Goal: Task Accomplishment & Management: Complete application form

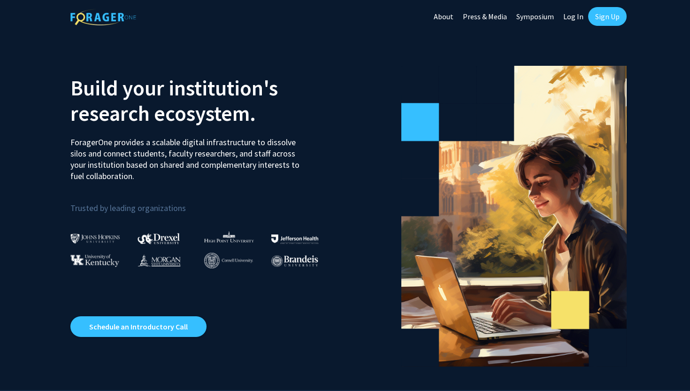
click at [601, 18] on link "Sign Up" at bounding box center [608, 16] width 39 height 19
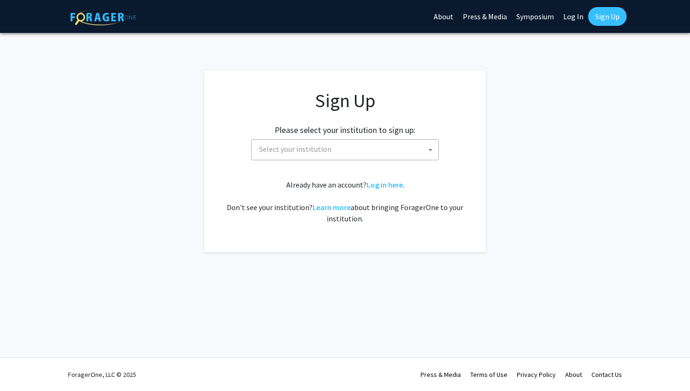
click at [341, 151] on span "Select your institution" at bounding box center [347, 149] width 183 height 19
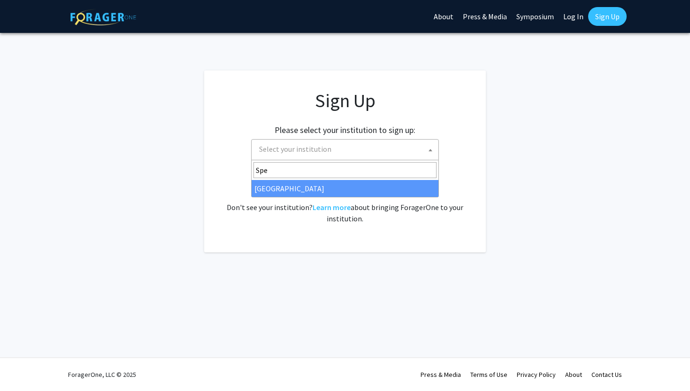
type input "Spe"
select select "4"
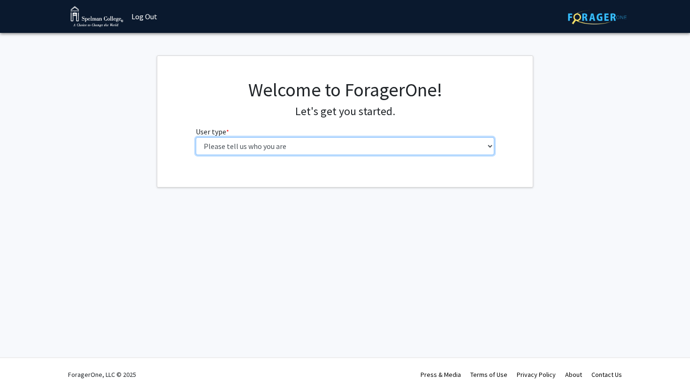
click at [395, 152] on select "Please tell us who you are Undergraduate Student Master's Student Doctoral Cand…" at bounding box center [345, 146] width 299 height 18
select select "1: undergrad"
click at [196, 137] on select "Please tell us who you are Undergraduate Student Master's Student Doctoral Cand…" at bounding box center [345, 146] width 299 height 18
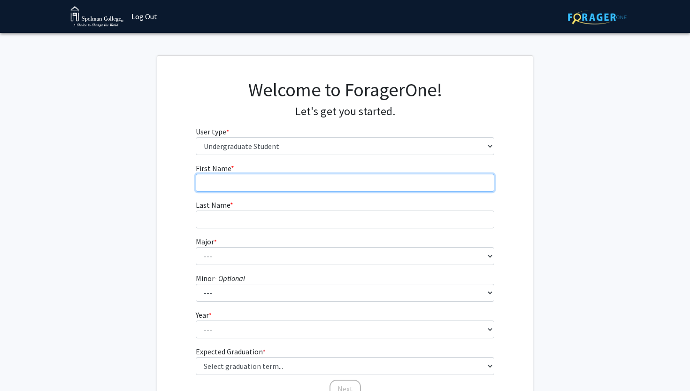
click at [324, 178] on input "First Name * required" at bounding box center [345, 183] width 299 height 18
type input "Crystal"
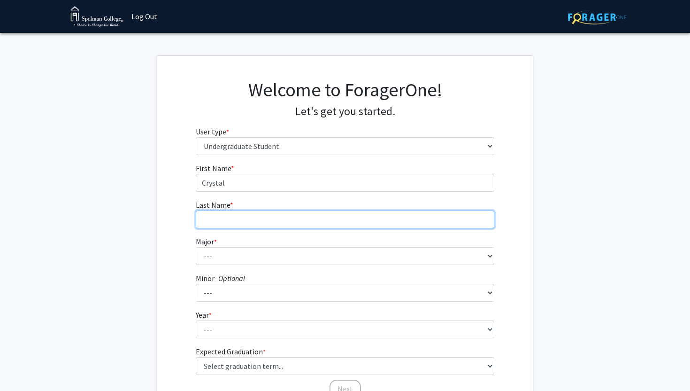
click at [275, 223] on input "Last Name * required" at bounding box center [345, 219] width 299 height 18
type input "Young"
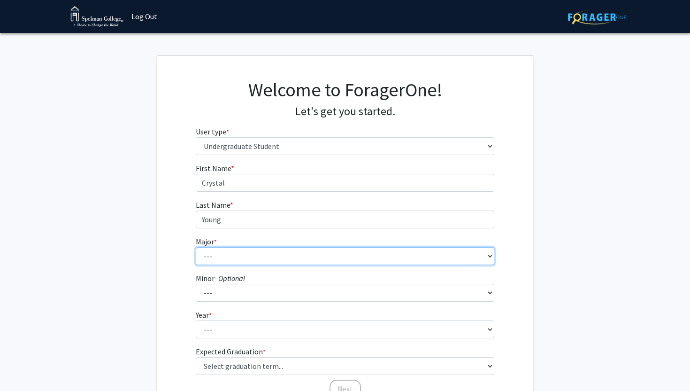
click at [237, 248] on select "--- Art Art History Biochemistry Biology Chemistry Comparative Women’s Studies …" at bounding box center [345, 256] width 299 height 18
select select "4: 250"
click at [196, 247] on select "--- Art Art History Biochemistry Biology Chemistry Comparative Women’s Studies …" at bounding box center [345, 256] width 299 height 18
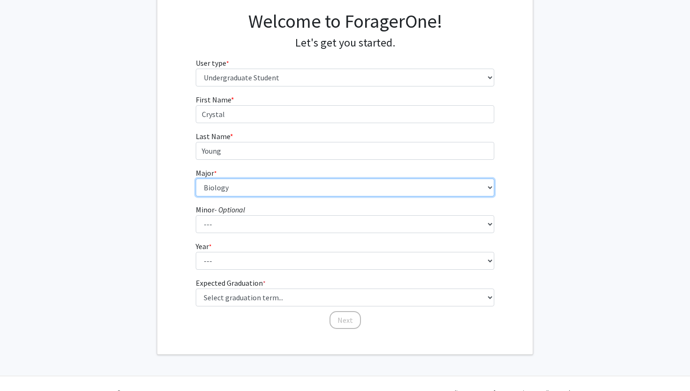
scroll to position [84, 0]
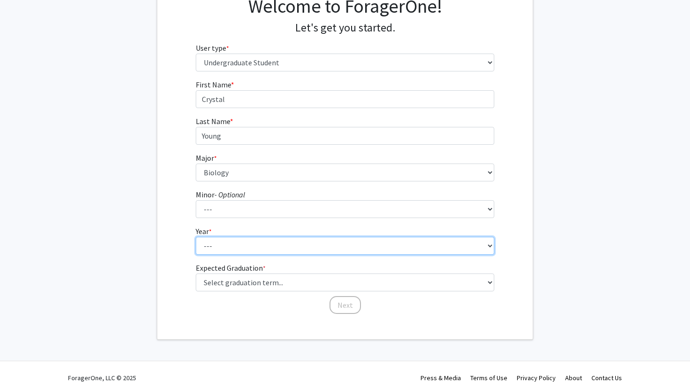
click at [235, 249] on select "--- First-year Sophomore Junior Senior Postbaccalaureate Certificate" at bounding box center [345, 246] width 299 height 18
select select "1: first-year"
click at [196, 237] on select "--- First-year Sophomore Junior Senior Postbaccalaureate Certificate" at bounding box center [345, 246] width 299 height 18
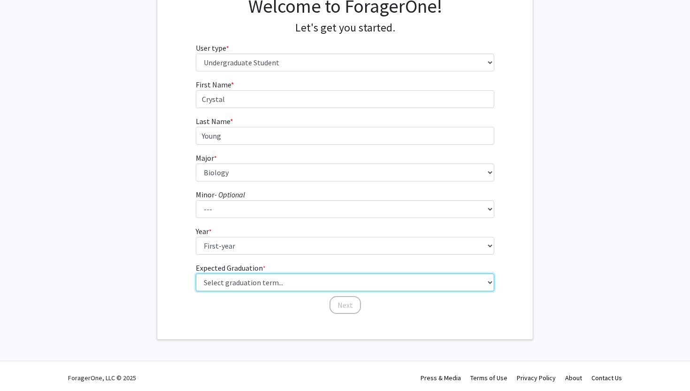
click at [255, 281] on select "Select graduation term... Spring 2025 Summer 2025 Fall 2025 Winter 2025 Spring …" at bounding box center [345, 282] width 299 height 18
click at [196, 273] on select "Select graduation term... Spring 2025 Summer 2025 Fall 2025 Winter 2025 Spring …" at bounding box center [345, 282] width 299 height 18
click at [243, 285] on select "Select graduation term... Spring 2025 Summer 2025 Fall 2025 Winter 2025 Spring …" at bounding box center [345, 282] width 299 height 18
click at [196, 273] on select "Select graduation term... Spring 2025 Summer 2025 Fall 2025 Winter 2025 Spring …" at bounding box center [345, 282] width 299 height 18
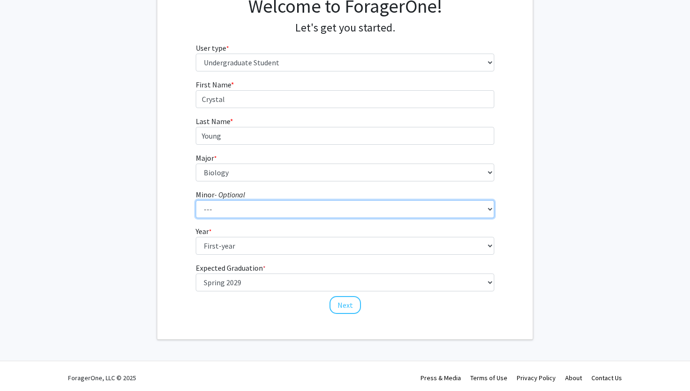
click at [295, 211] on select "--- African Diaspora Studies Anthropology Art History Asian Studies Biochemistr…" at bounding box center [345, 209] width 299 height 18
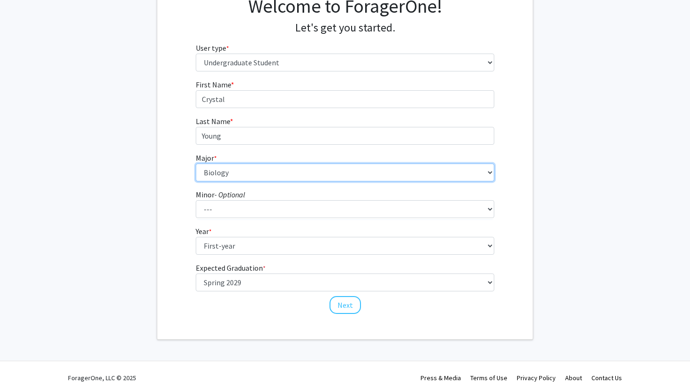
click at [285, 165] on select "--- Art Art History Biochemistry Biology Chemistry Comparative Women’s Studies …" at bounding box center [345, 172] width 299 height 18
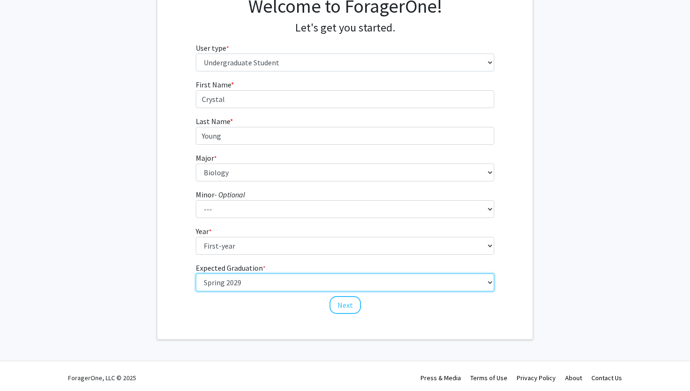
click at [318, 274] on select "Select graduation term... Spring 2025 Summer 2025 Fall 2025 Winter 2025 Spring …" at bounding box center [345, 282] width 299 height 18
click at [196, 273] on select "Select graduation term... Spring 2025 Summer 2025 Fall 2025 Winter 2025 Spring …" at bounding box center [345, 282] width 299 height 18
click at [299, 288] on select "Select graduation term... Spring 2025 Summer 2025 Fall 2025 Winter 2025 Spring …" at bounding box center [345, 282] width 299 height 18
click at [196, 273] on select "Select graduation term... Spring 2025 Summer 2025 Fall 2025 Winter 2025 Spring …" at bounding box center [345, 282] width 299 height 18
click at [296, 281] on select "Select graduation term... Spring 2025 Summer 2025 Fall 2025 Winter 2025 Spring …" at bounding box center [345, 282] width 299 height 18
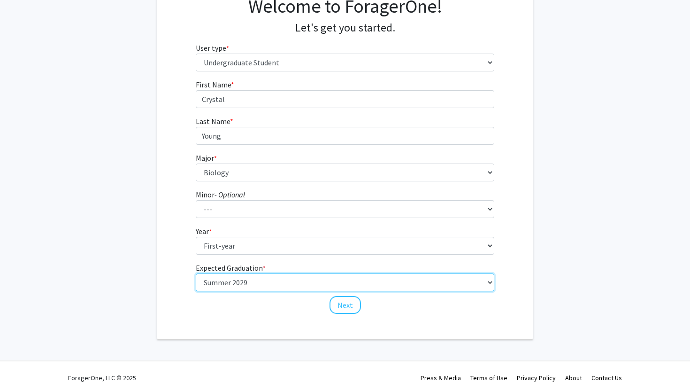
select select "17: spring_2029"
click at [196, 273] on select "Select graduation term... Spring 2025 Summer 2025 Fall 2025 Winter 2025 Spring …" at bounding box center [345, 282] width 299 height 18
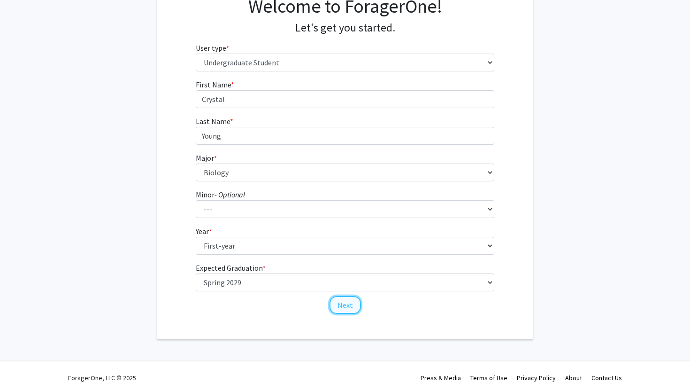
click at [341, 305] on button "Next" at bounding box center [345, 305] width 31 height 18
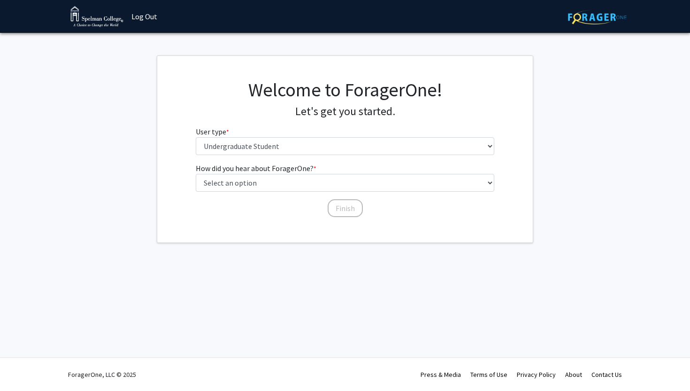
scroll to position [0, 0]
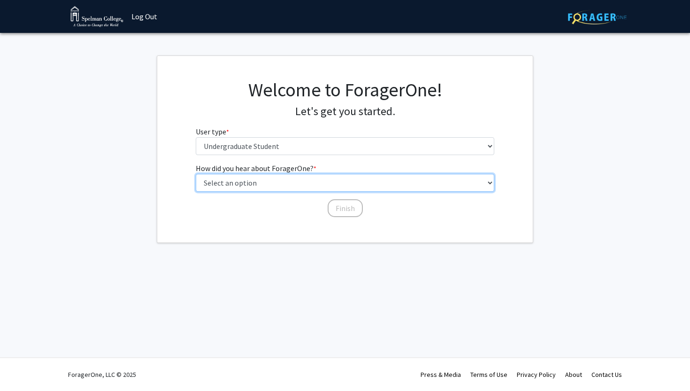
click at [344, 179] on select "Select an option Peer/student recommendation Faculty/staff recommendation Unive…" at bounding box center [345, 183] width 299 height 18
select select "2: faculty_recommendation"
click at [196, 174] on select "Select an option Peer/student recommendation Faculty/staff recommendation Unive…" at bounding box center [345, 183] width 299 height 18
click at [335, 185] on select "Select an option Peer/student recommendation Faculty/staff recommendation Unive…" at bounding box center [345, 183] width 299 height 18
click at [196, 174] on select "Select an option Peer/student recommendation Faculty/staff recommendation Unive…" at bounding box center [345, 183] width 299 height 18
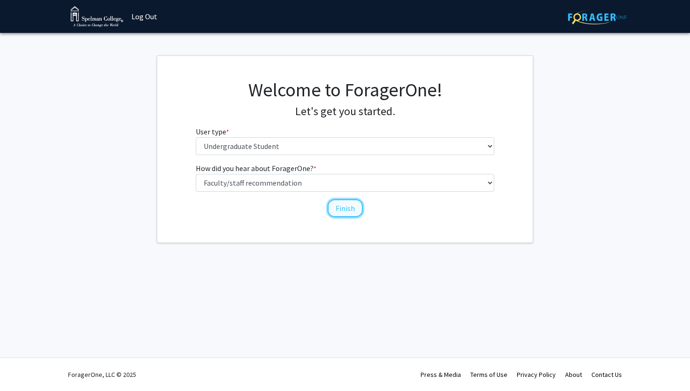
click at [343, 205] on button "Finish" at bounding box center [345, 208] width 35 height 18
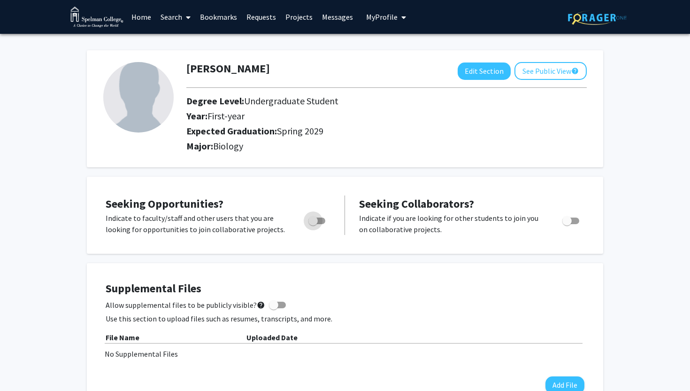
click at [319, 222] on span "Toggle" at bounding box center [317, 220] width 17 height 7
click at [313, 224] on input "Are you actively seeking opportunities?" at bounding box center [313, 224] width 0 height 0
checkbox input "true"
click at [143, 16] on link "Home" at bounding box center [141, 16] width 29 height 33
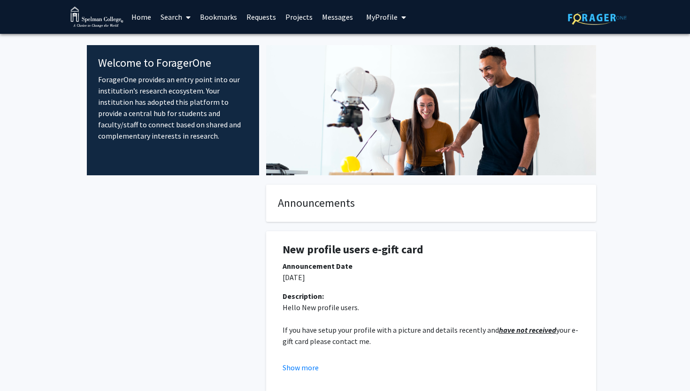
click at [187, 15] on icon at bounding box center [188, 18] width 5 height 8
